Goal: Task Accomplishment & Management: Manage account settings

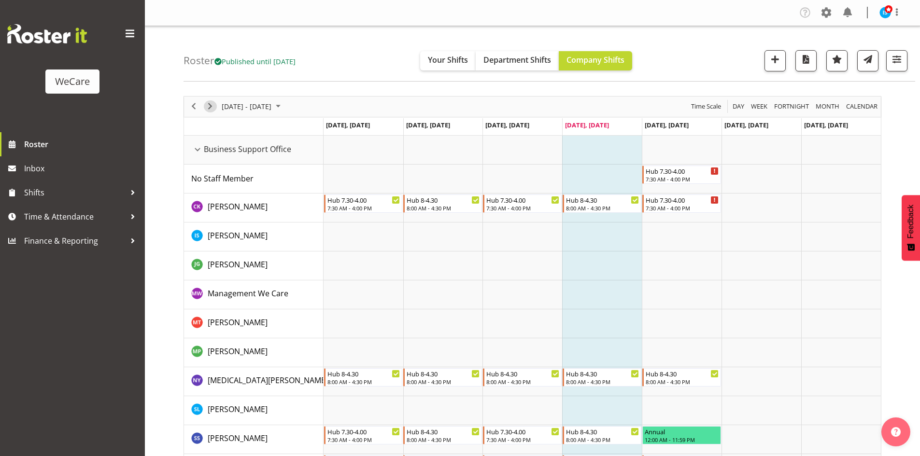
click at [212, 109] on span "Next" at bounding box center [210, 106] width 12 height 12
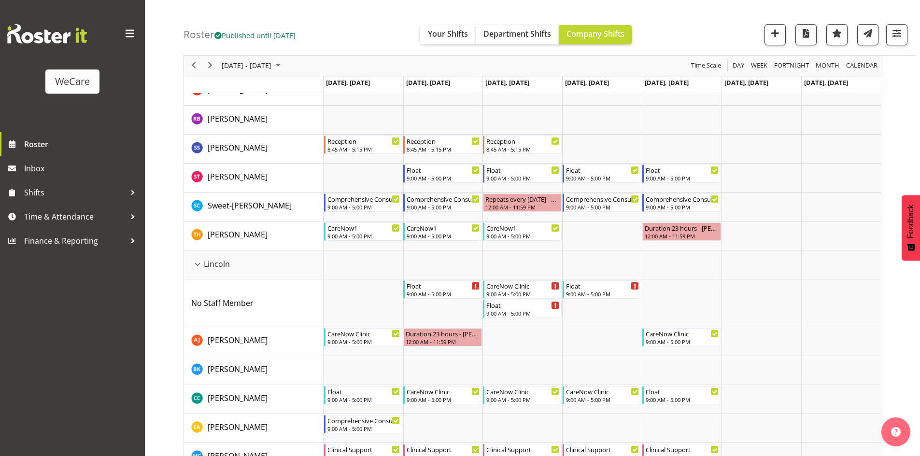
scroll to position [1756, 0]
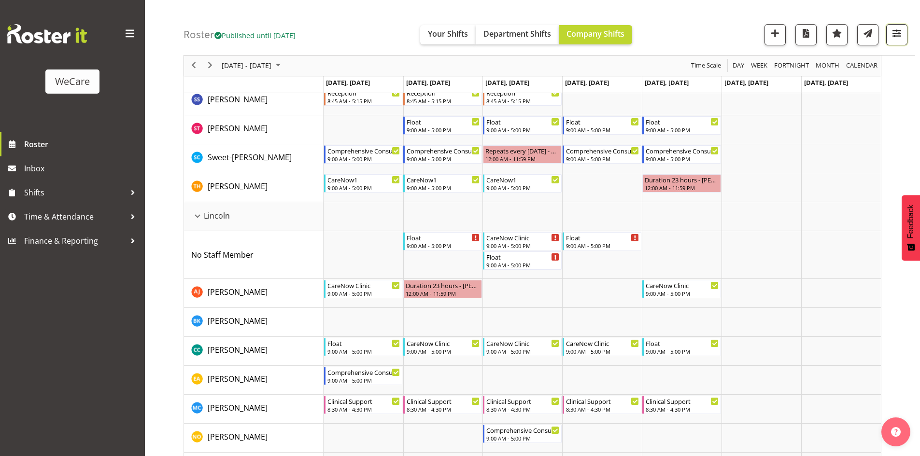
click at [896, 36] on span "button" at bounding box center [896, 33] width 13 height 13
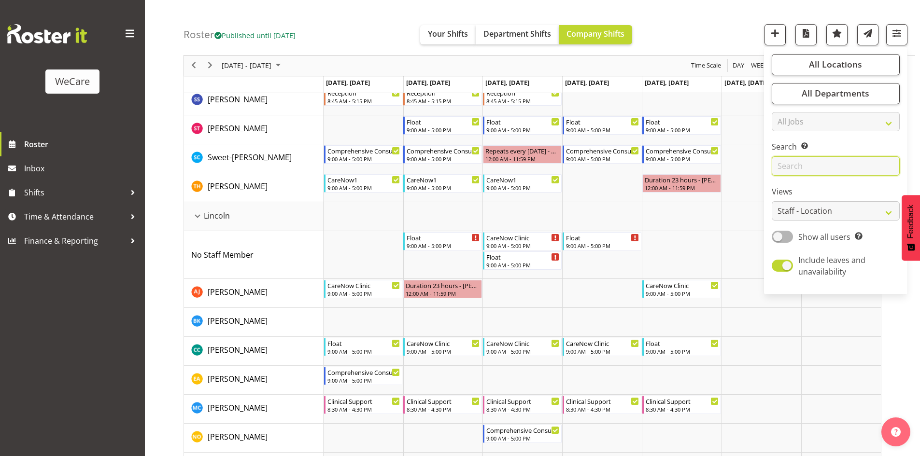
click at [832, 165] on input "text" at bounding box center [835, 166] width 128 height 19
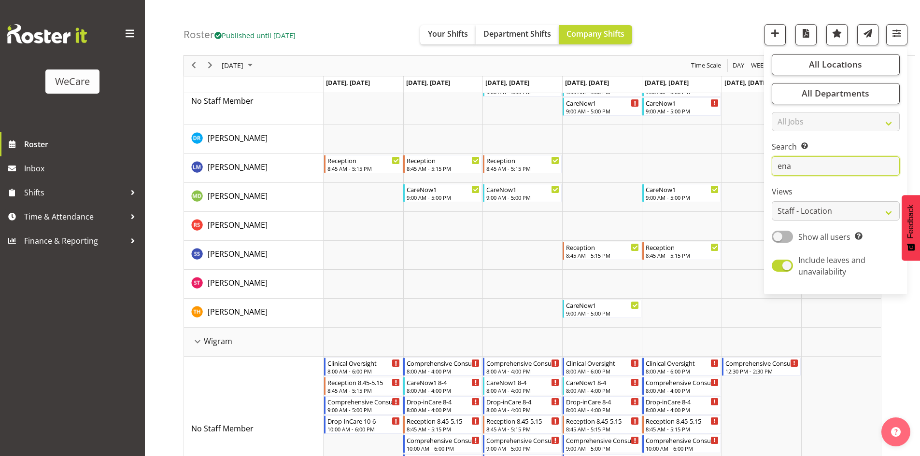
scroll to position [0, 0]
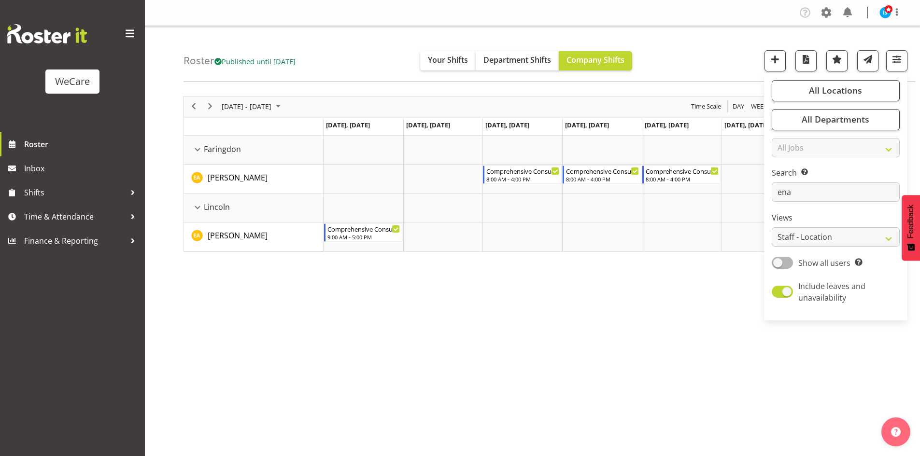
click at [529, 390] on div "[DATE] - [DATE] [DATE] Day Week Fortnight Month calendar Month Agenda Time Scal…" at bounding box center [551, 282] width 736 height 386
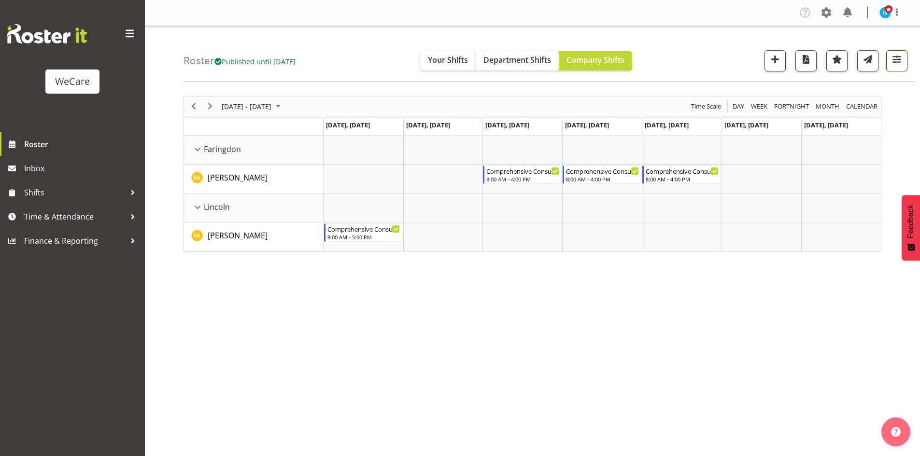
drag, startPoint x: 892, startPoint y: 57, endPoint x: 887, endPoint y: 132, distance: 74.6
click at [892, 57] on span "button" at bounding box center [896, 59] width 13 height 13
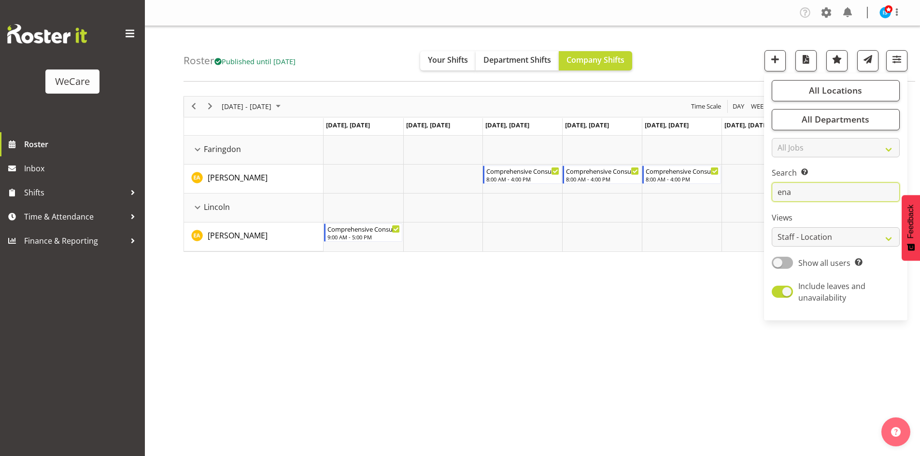
click at [854, 183] on input "ena" at bounding box center [835, 191] width 128 height 19
type input "e"
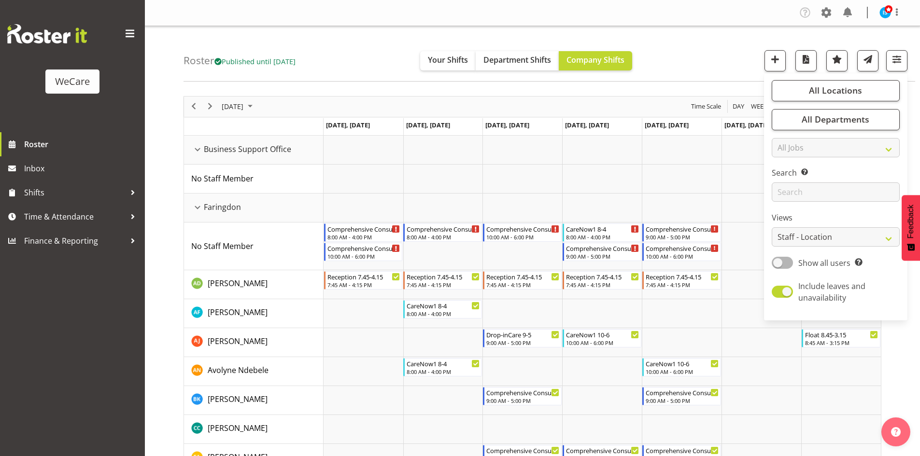
click at [700, 49] on div "Roster Published until [DATE] Your Shifts Department Shifts Company Shifts All …" at bounding box center [548, 54] width 731 height 56
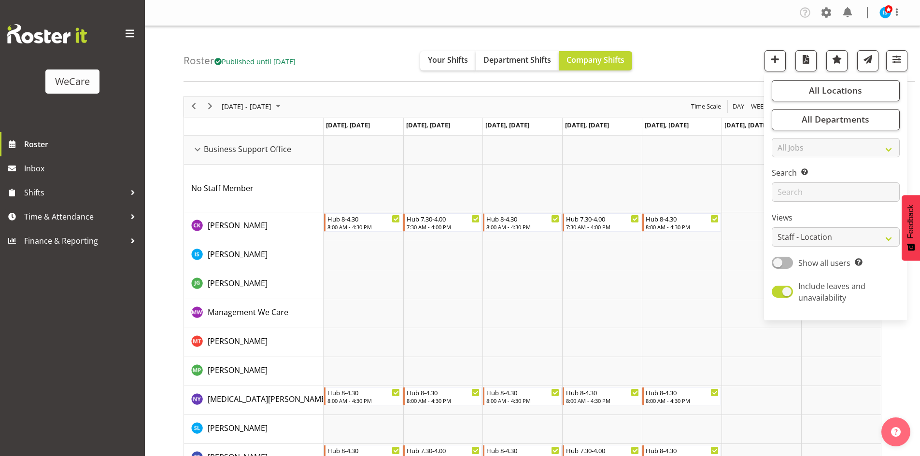
click at [864, 115] on span "All Departments" at bounding box center [835, 119] width 68 height 12
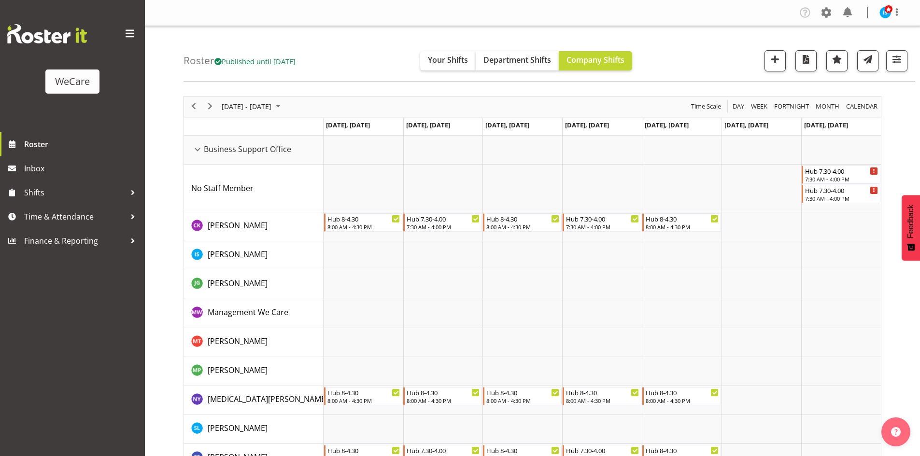
click at [908, 47] on div "Roster Published until [DATE] Your Shifts Department Shifts Company Shifts All …" at bounding box center [548, 54] width 731 height 56
click at [899, 67] on button "button" at bounding box center [896, 60] width 21 height 21
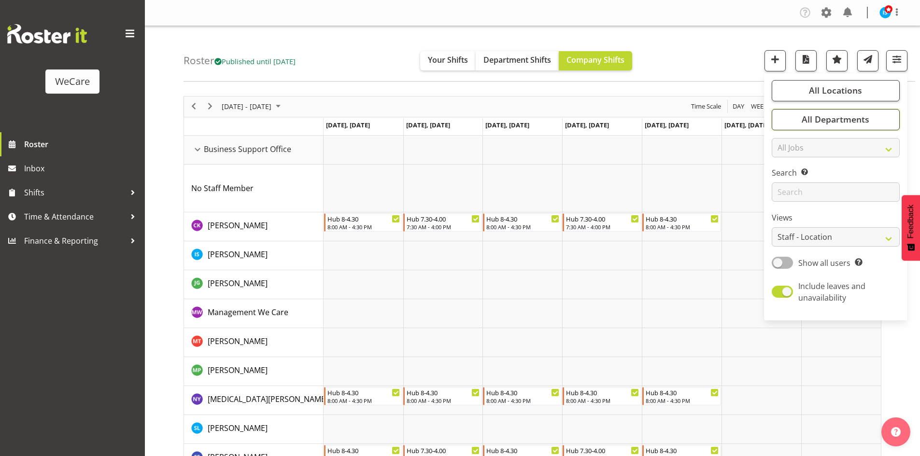
click at [854, 123] on span "All Departments" at bounding box center [835, 119] width 68 height 12
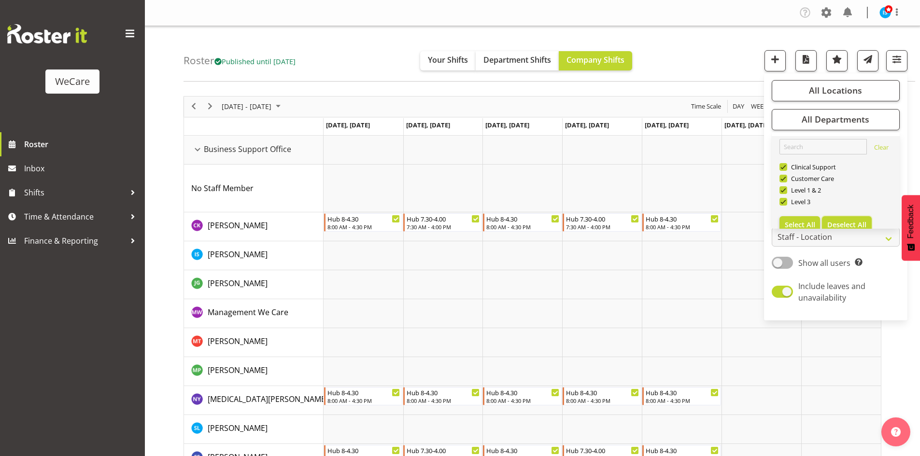
click at [863, 216] on button "Deselect All" at bounding box center [847, 224] width 50 height 17
checkbox input "false"
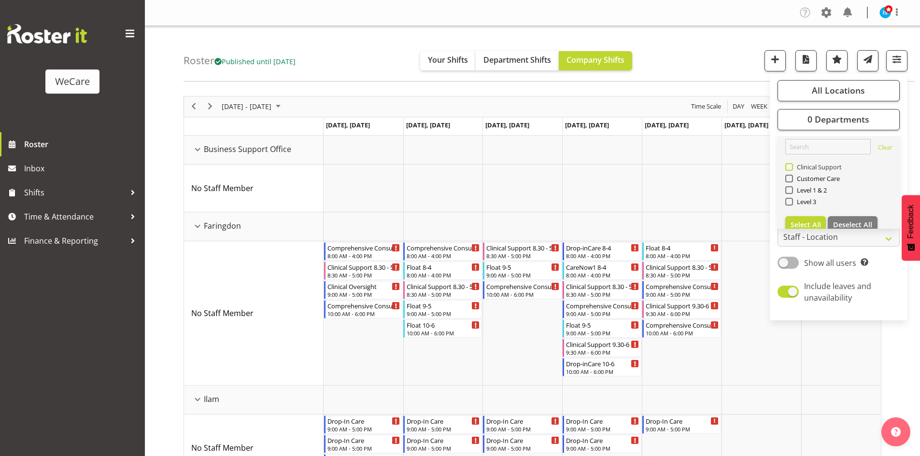
click at [803, 170] on span "Clinical Support" at bounding box center [817, 167] width 49 height 8
click at [791, 170] on input "Clinical Support" at bounding box center [788, 167] width 6 height 6
checkbox input "true"
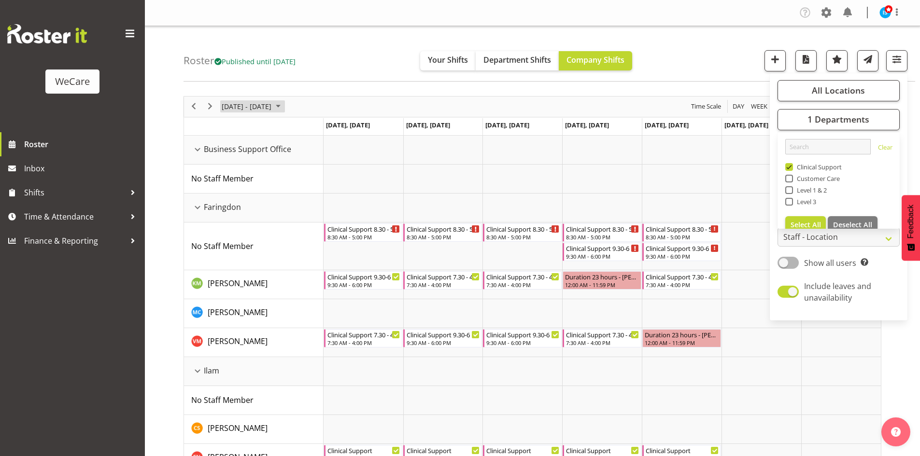
click at [255, 109] on span "[DATE] - [DATE]" at bounding box center [247, 106] width 52 height 12
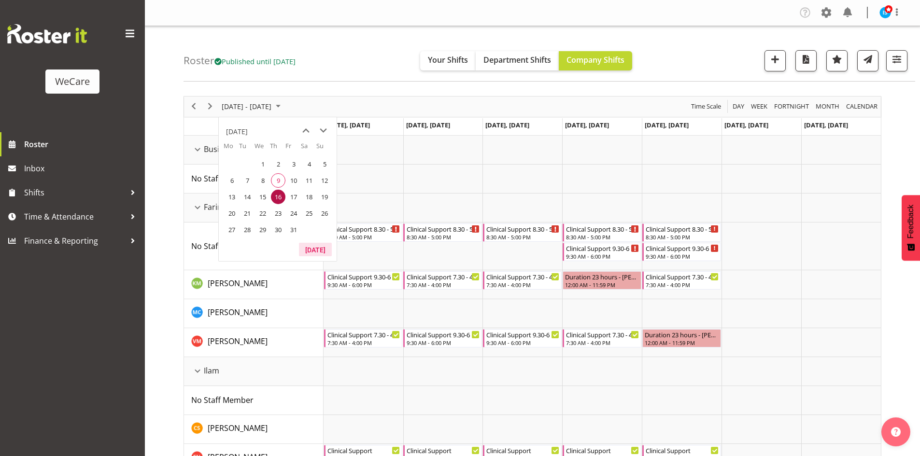
click at [318, 250] on button "[DATE]" at bounding box center [315, 250] width 33 height 14
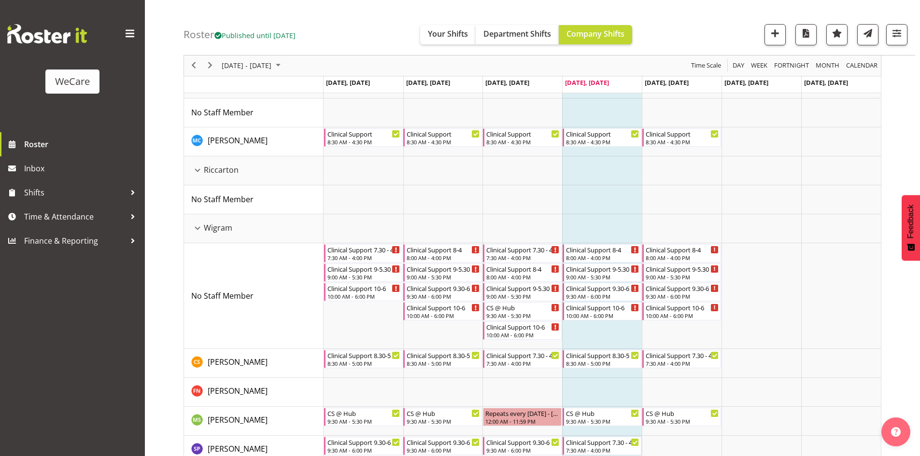
scroll to position [459, 0]
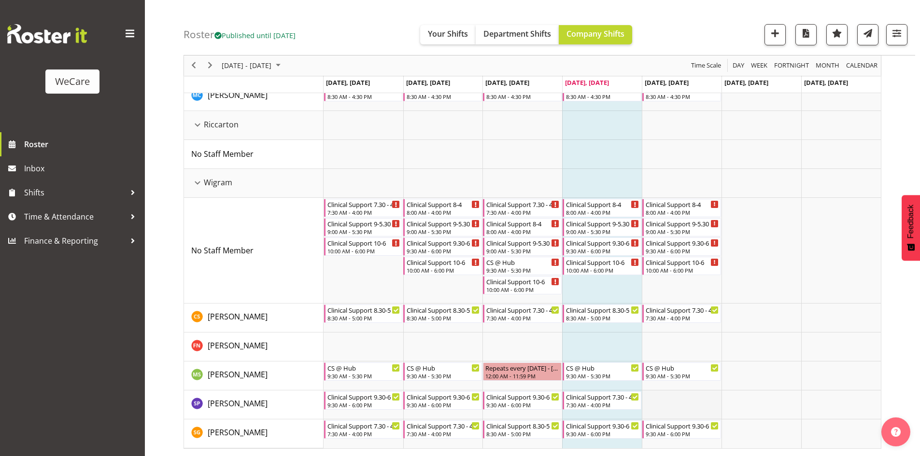
click at [706, 415] on td "Timeline Week of October 9, 2025" at bounding box center [681, 404] width 80 height 29
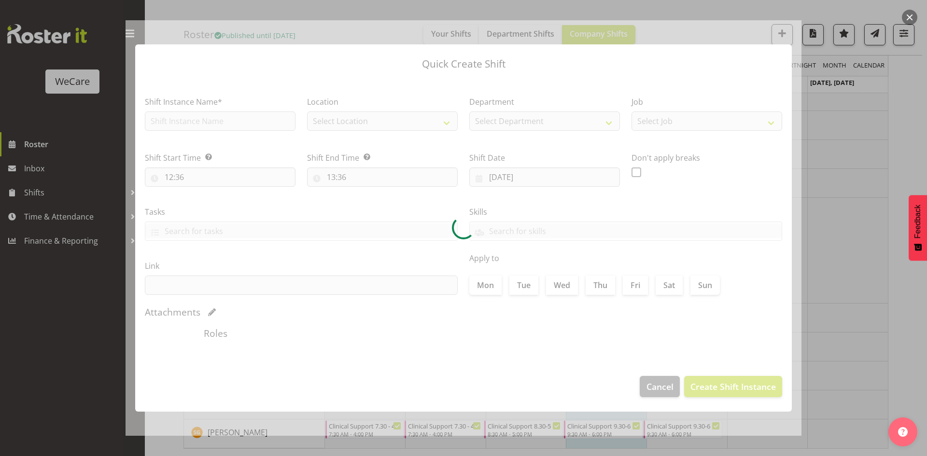
click at [868, 303] on div at bounding box center [463, 228] width 927 height 456
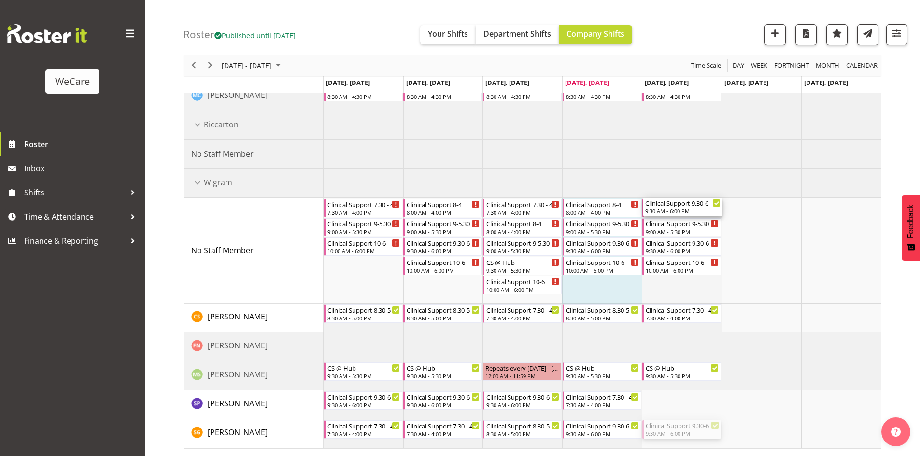
drag, startPoint x: 697, startPoint y: 430, endPoint x: 679, endPoint y: 292, distance: 139.8
click at [679, 292] on div "Clinical Support 8.30 - 5 8:30 AM - 5:00 PM Clinical Support 8.30 - 5 8:30 AM -…" at bounding box center [601, 63] width 557 height 772
drag, startPoint x: 677, startPoint y: 314, endPoint x: 683, endPoint y: 426, distance: 112.6
drag, startPoint x: 685, startPoint y: 265, endPoint x: 684, endPoint y: 313, distance: 48.3
